Goal: Information Seeking & Learning: Find specific fact

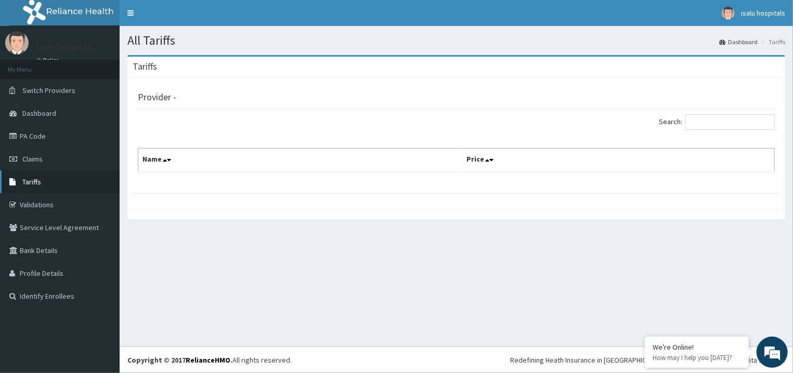
click at [52, 180] on link "Tariffs" at bounding box center [60, 181] width 120 height 23
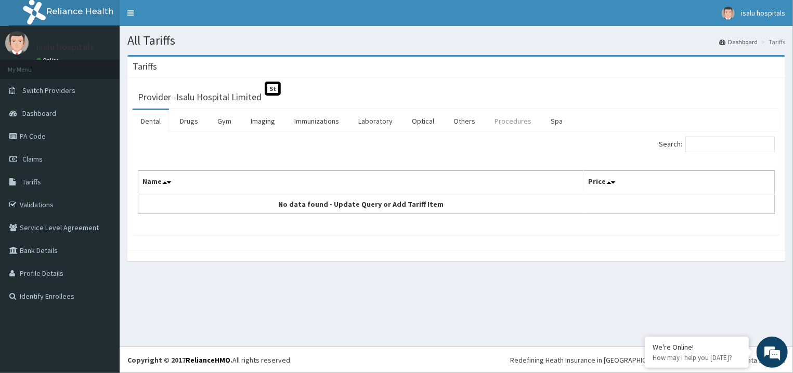
click at [506, 126] on link "Procedures" at bounding box center [513, 121] width 54 height 22
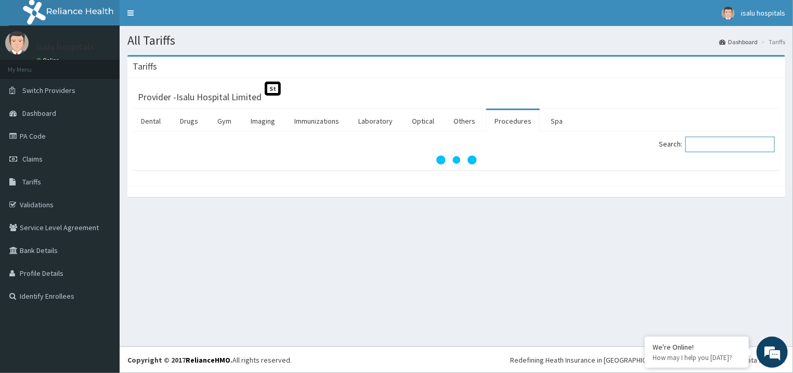
click at [722, 149] on input "Search:" at bounding box center [729, 145] width 89 height 16
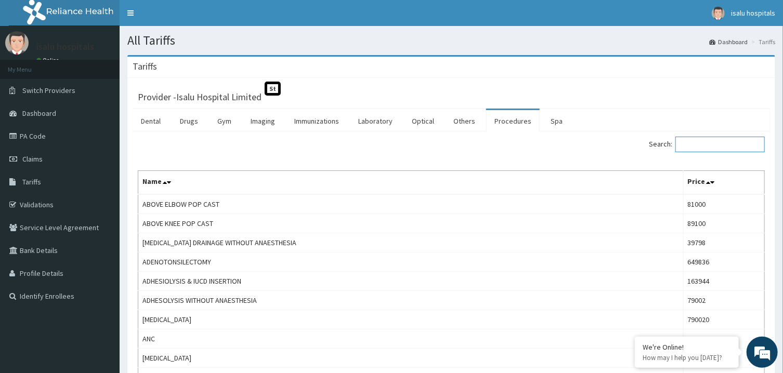
paste input "[MEDICAL_DATA]"
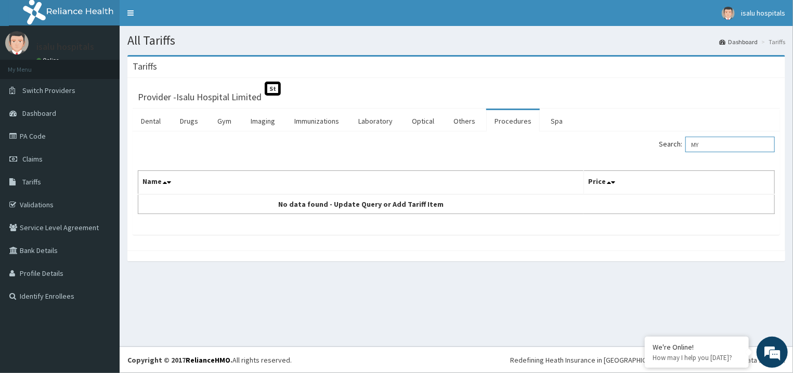
type input "M"
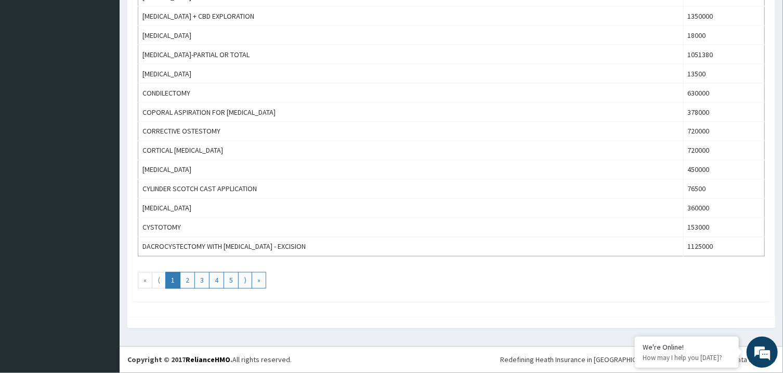
scroll to position [903, 0]
click at [188, 283] on link "2" at bounding box center [187, 280] width 15 height 17
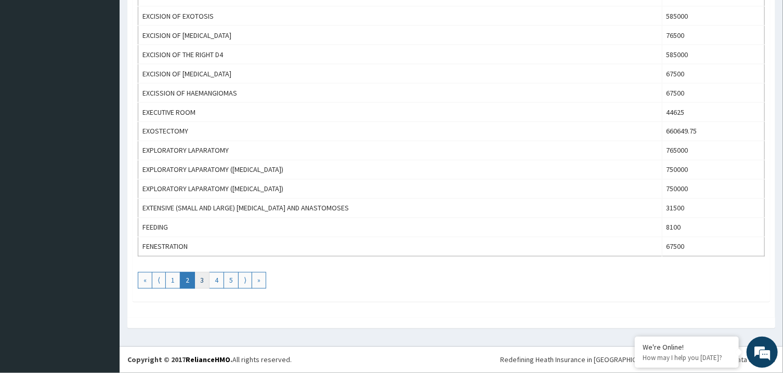
click at [209, 282] on link "3" at bounding box center [201, 280] width 15 height 17
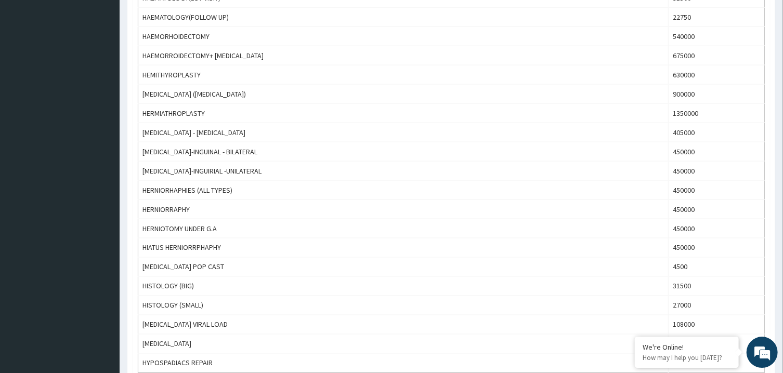
scroll to position [836, 0]
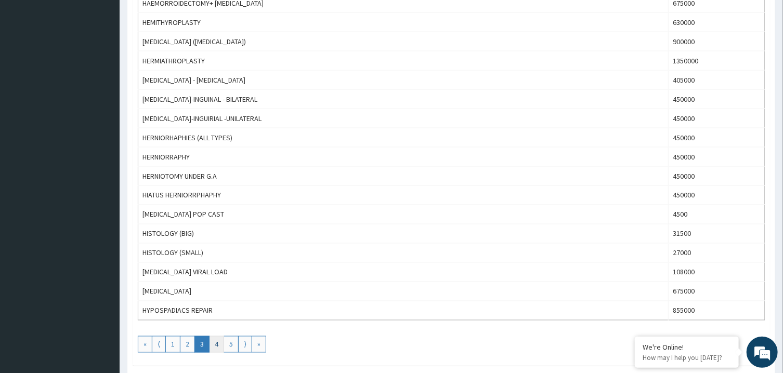
click at [219, 349] on link "4" at bounding box center [216, 344] width 15 height 17
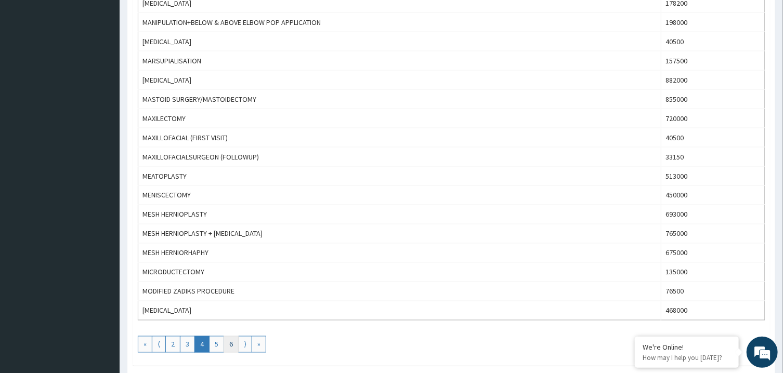
click at [228, 353] on link "6" at bounding box center [230, 344] width 15 height 17
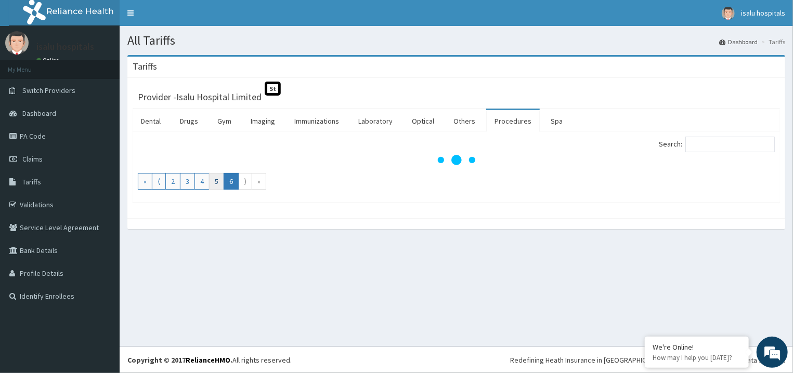
click at [217, 185] on link "5" at bounding box center [216, 181] width 15 height 17
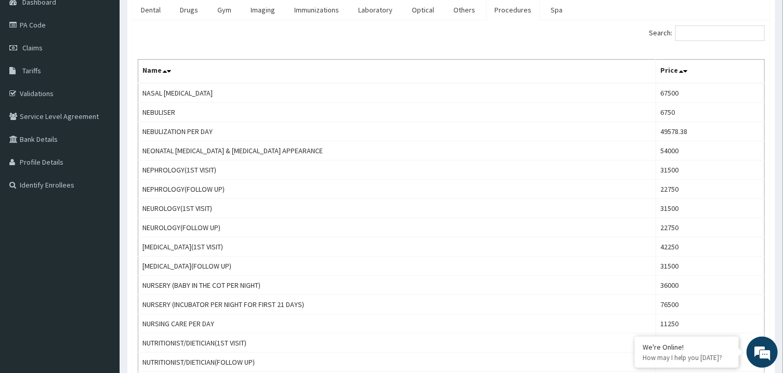
scroll to position [56, 0]
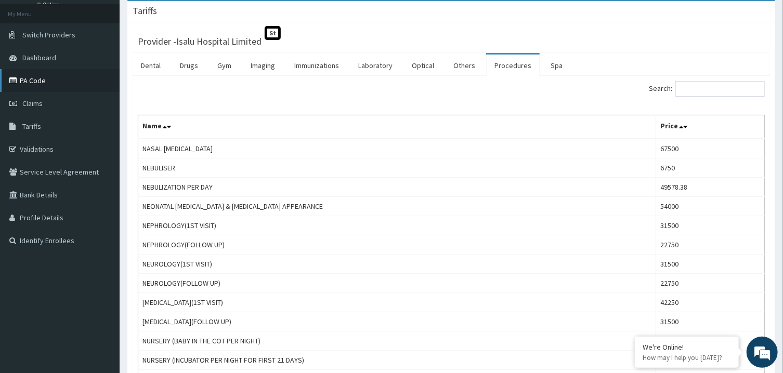
click at [61, 89] on link "PA Code" at bounding box center [60, 80] width 120 height 23
